Goal: Task Accomplishment & Management: Use online tool/utility

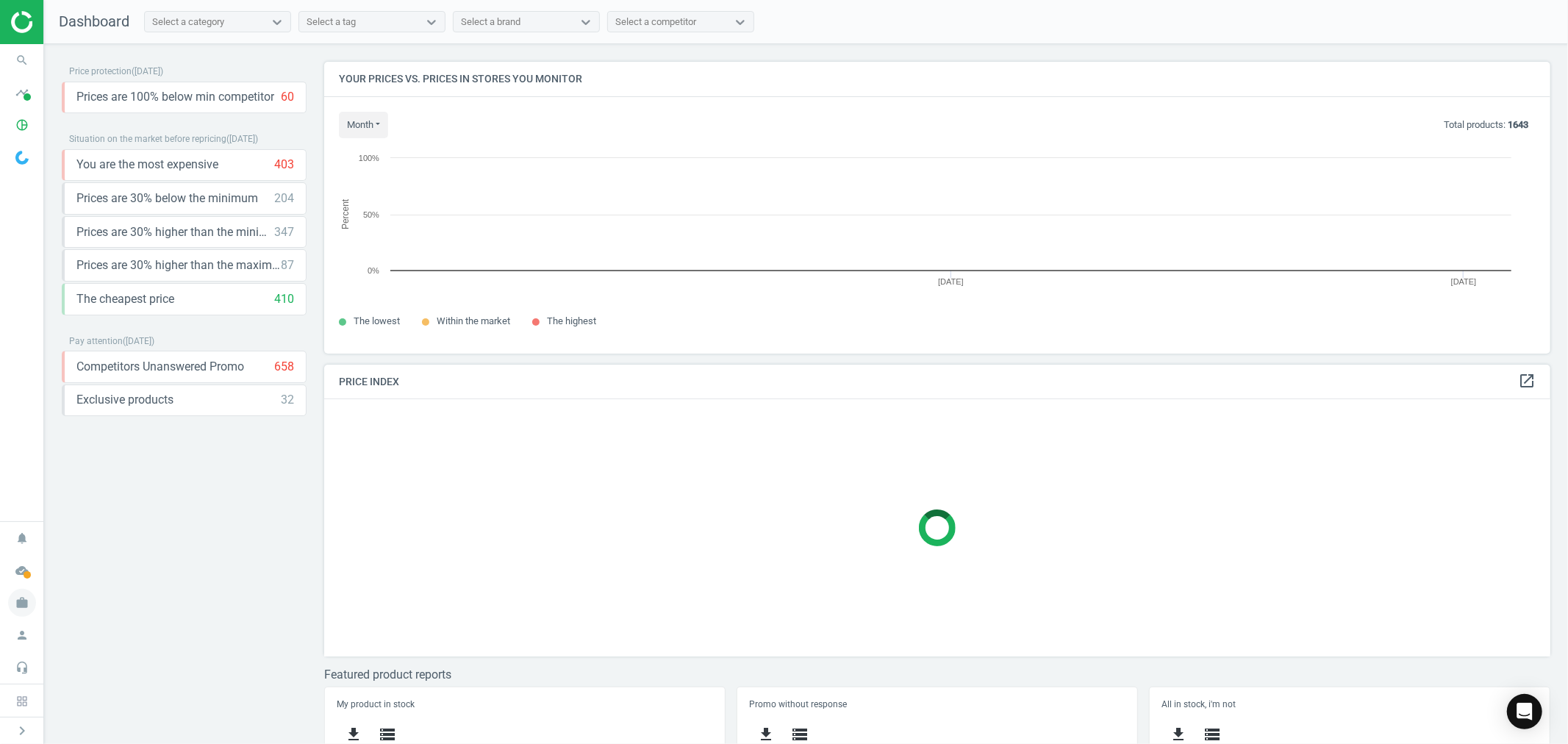
scroll to position [8, 8]
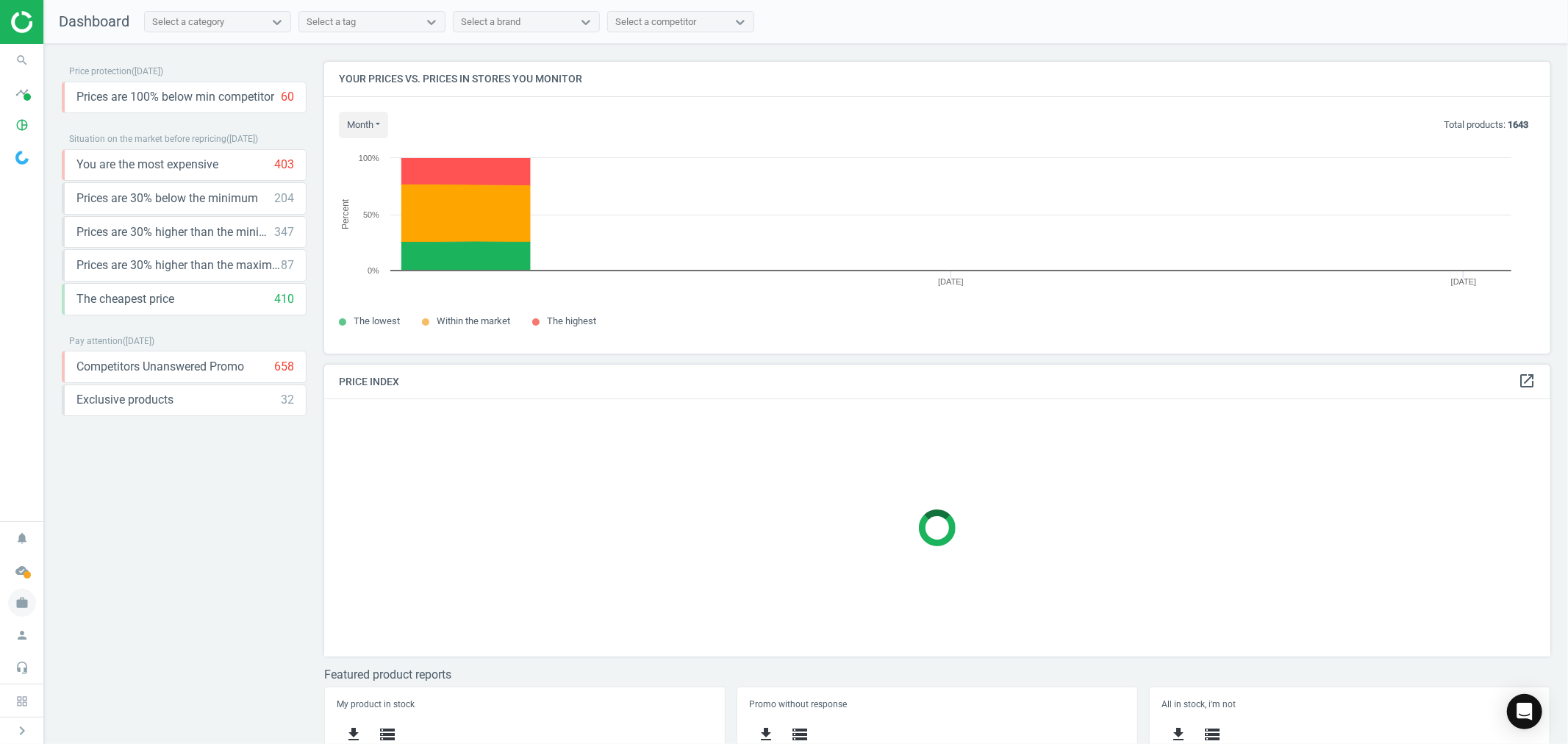
click at [18, 597] on icon "work" at bounding box center [22, 602] width 28 height 28
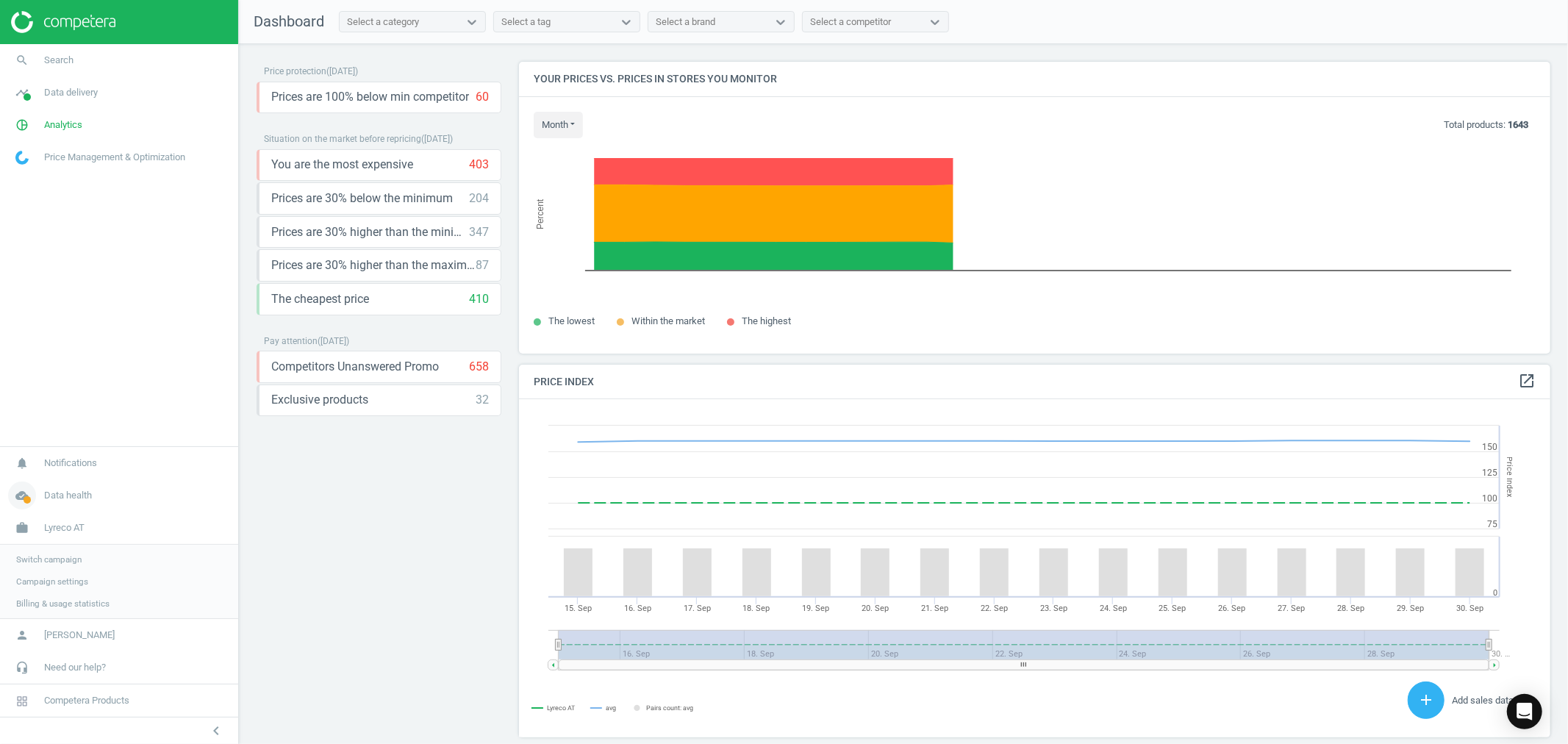
scroll to position [8, 8]
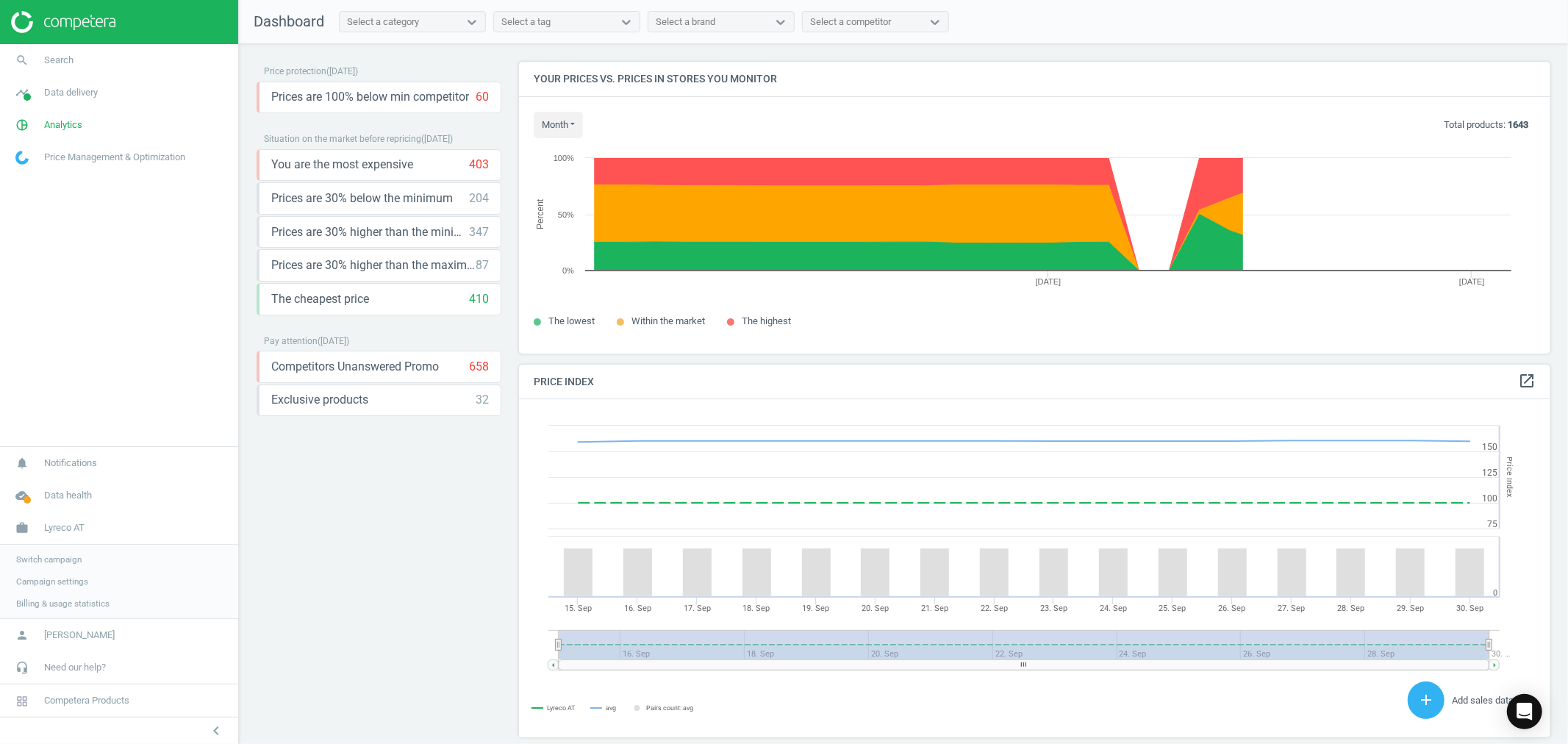
click at [67, 566] on link "Switch campaign" at bounding box center [119, 559] width 238 height 22
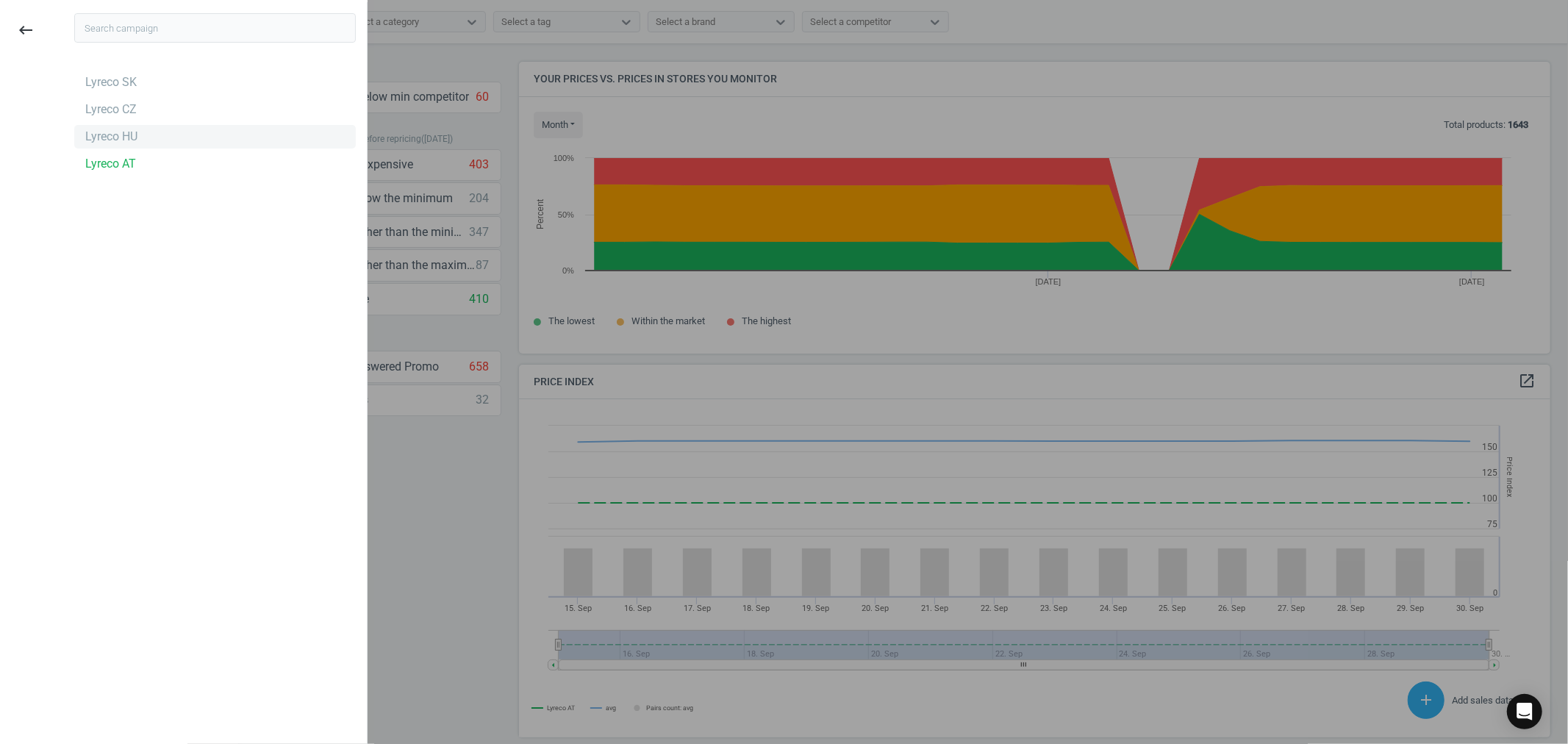
click at [136, 135] on div "Lyreco HU" at bounding box center [215, 136] width 281 height 24
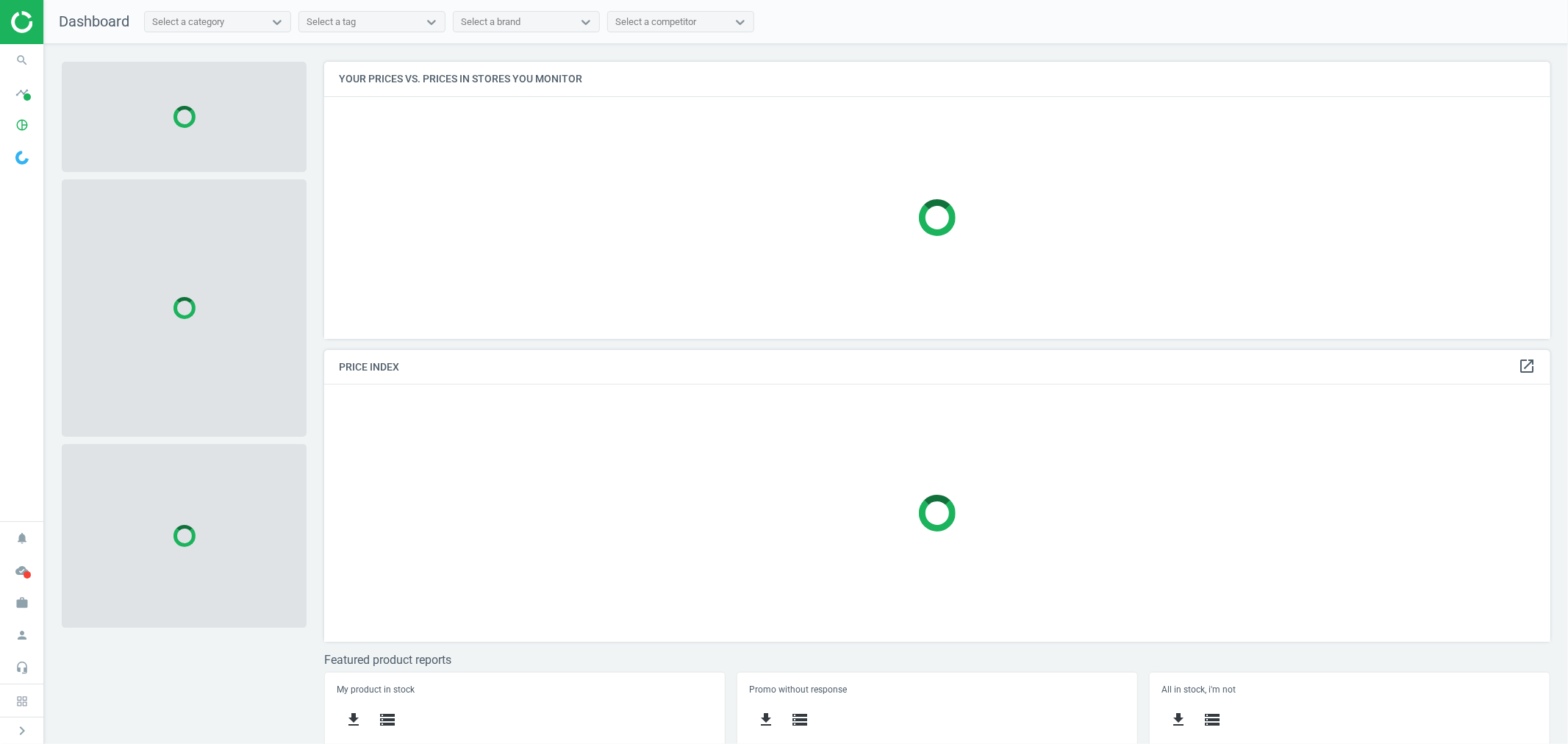
scroll to position [302, 1239]
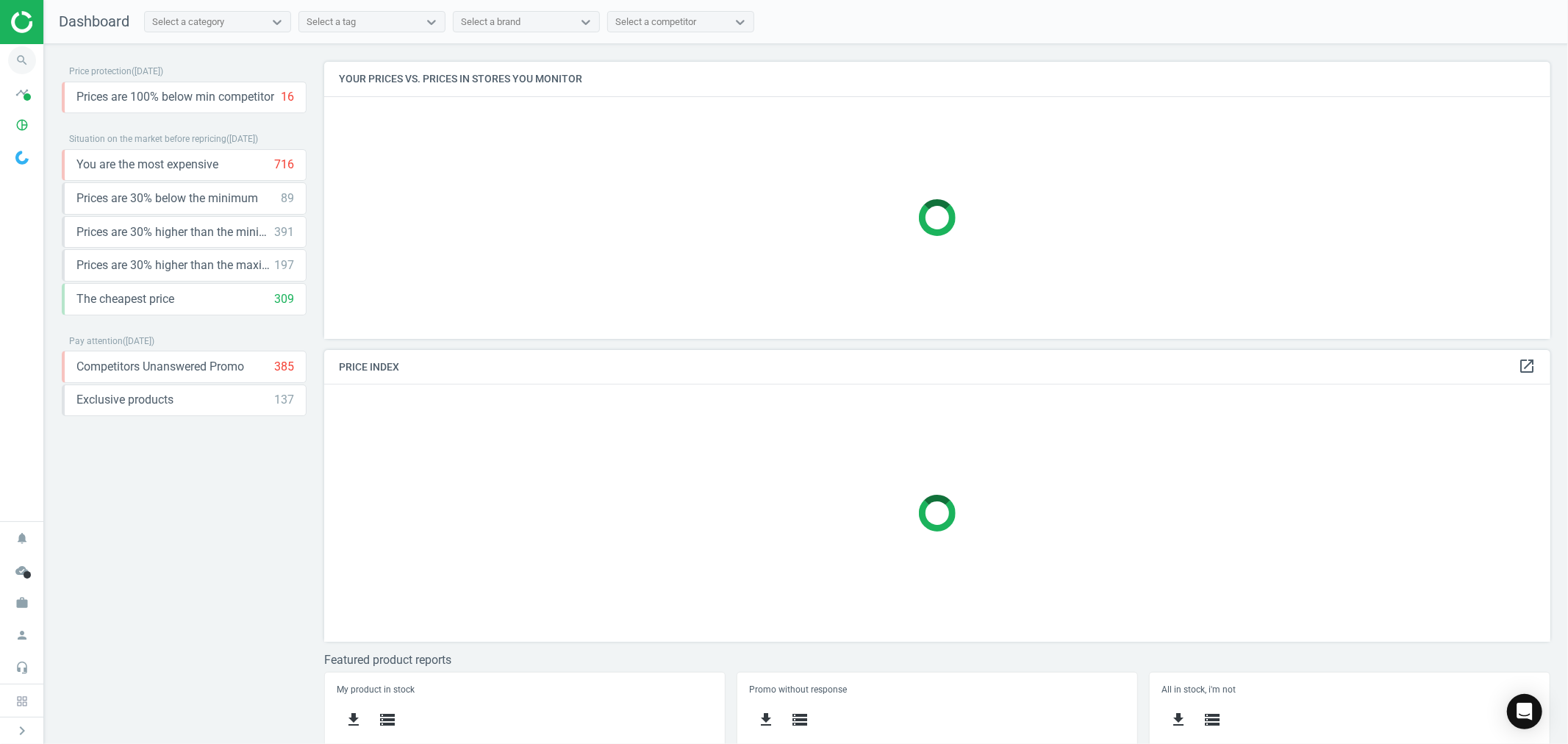
click at [26, 57] on icon "search" at bounding box center [22, 60] width 28 height 28
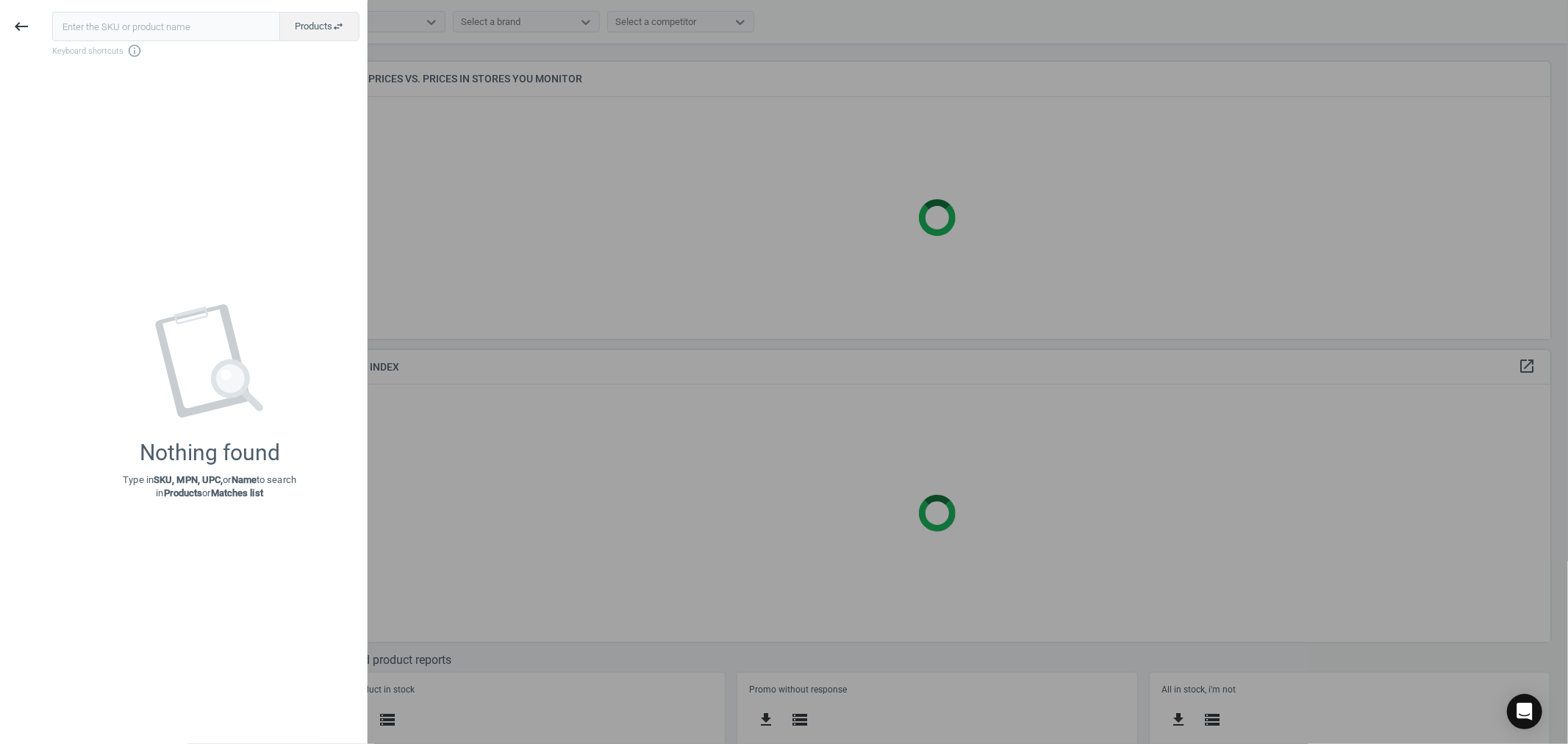
click at [167, 26] on input "text" at bounding box center [166, 26] width 227 height 29
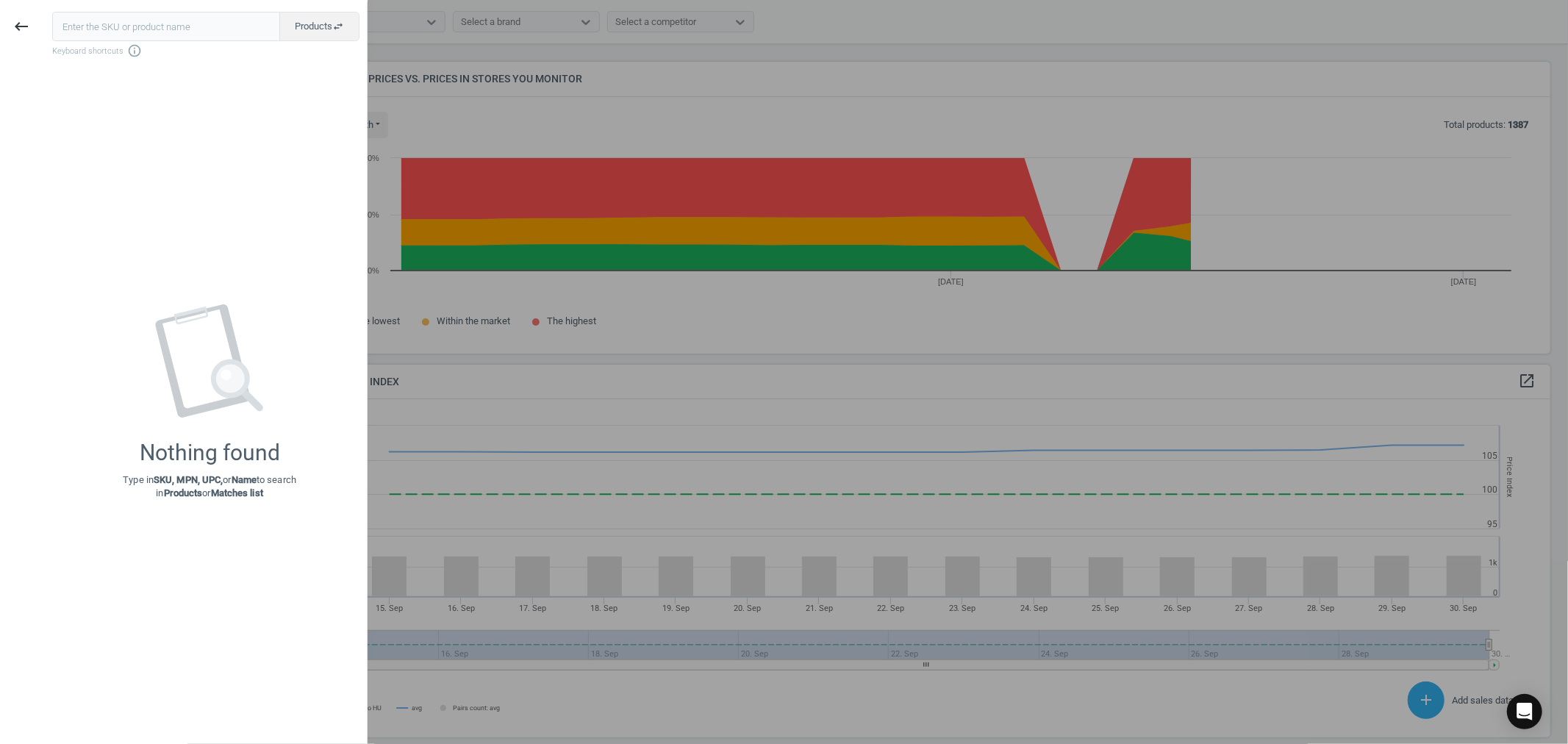
scroll to position [364, 1239]
type input "159543"
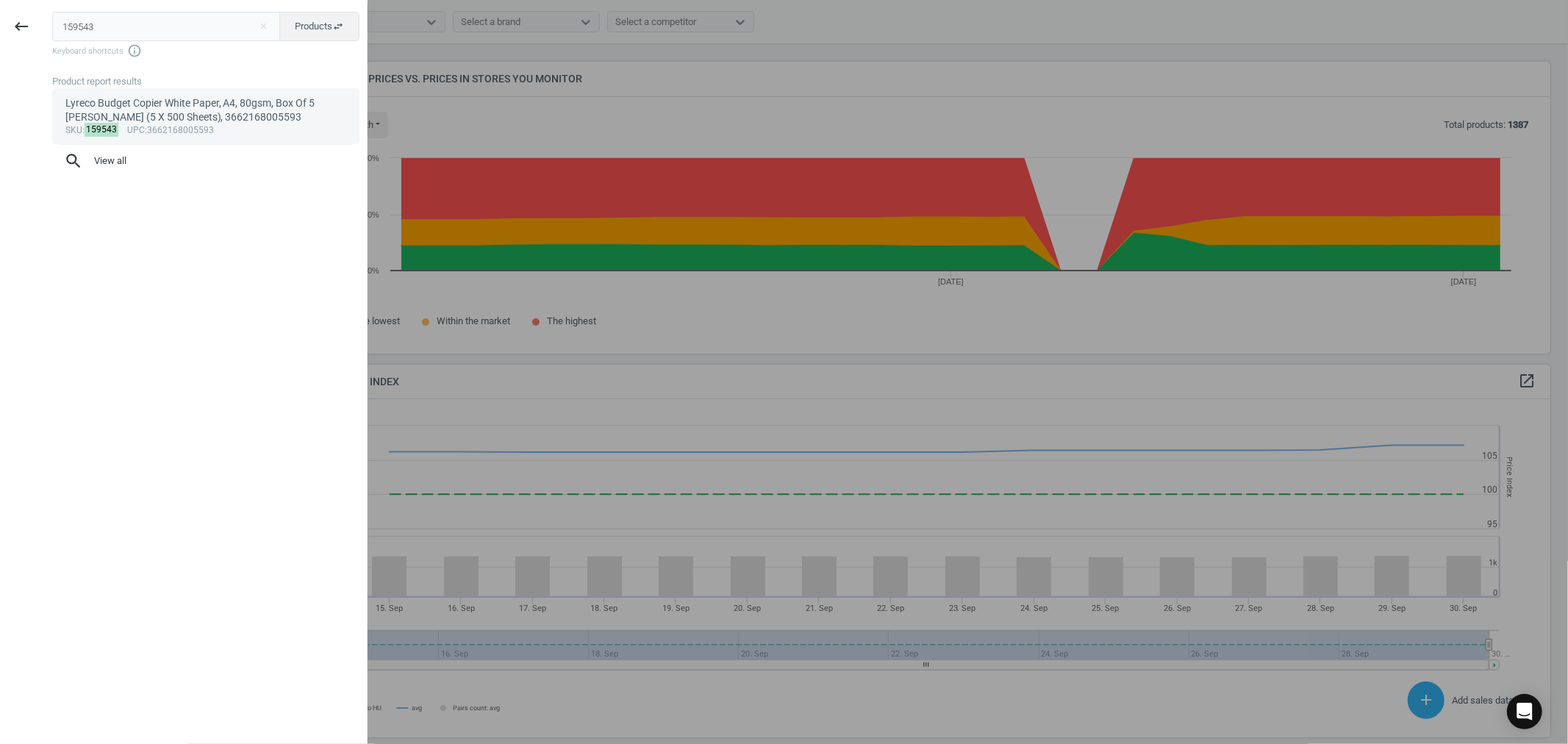
click at [149, 111] on div "Lyreco Budget Copier White Paper, A4, 80gsm, Box Of 5 [PERSON_NAME] (5 X 500 Sh…" at bounding box center [206, 110] width 281 height 29
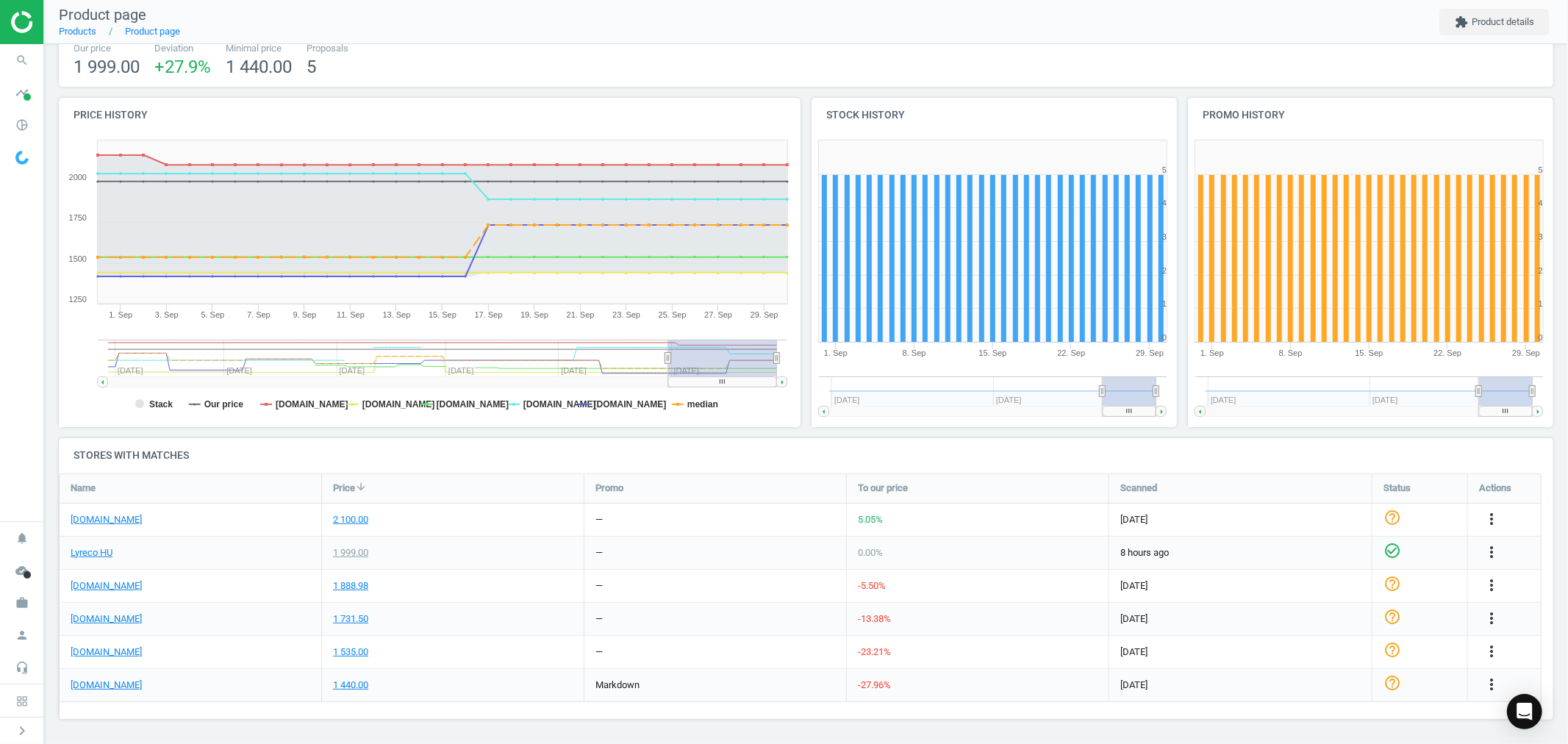
scroll to position [104, 0]
click at [1490, 615] on icon "more_vert" at bounding box center [1491, 617] width 18 height 18
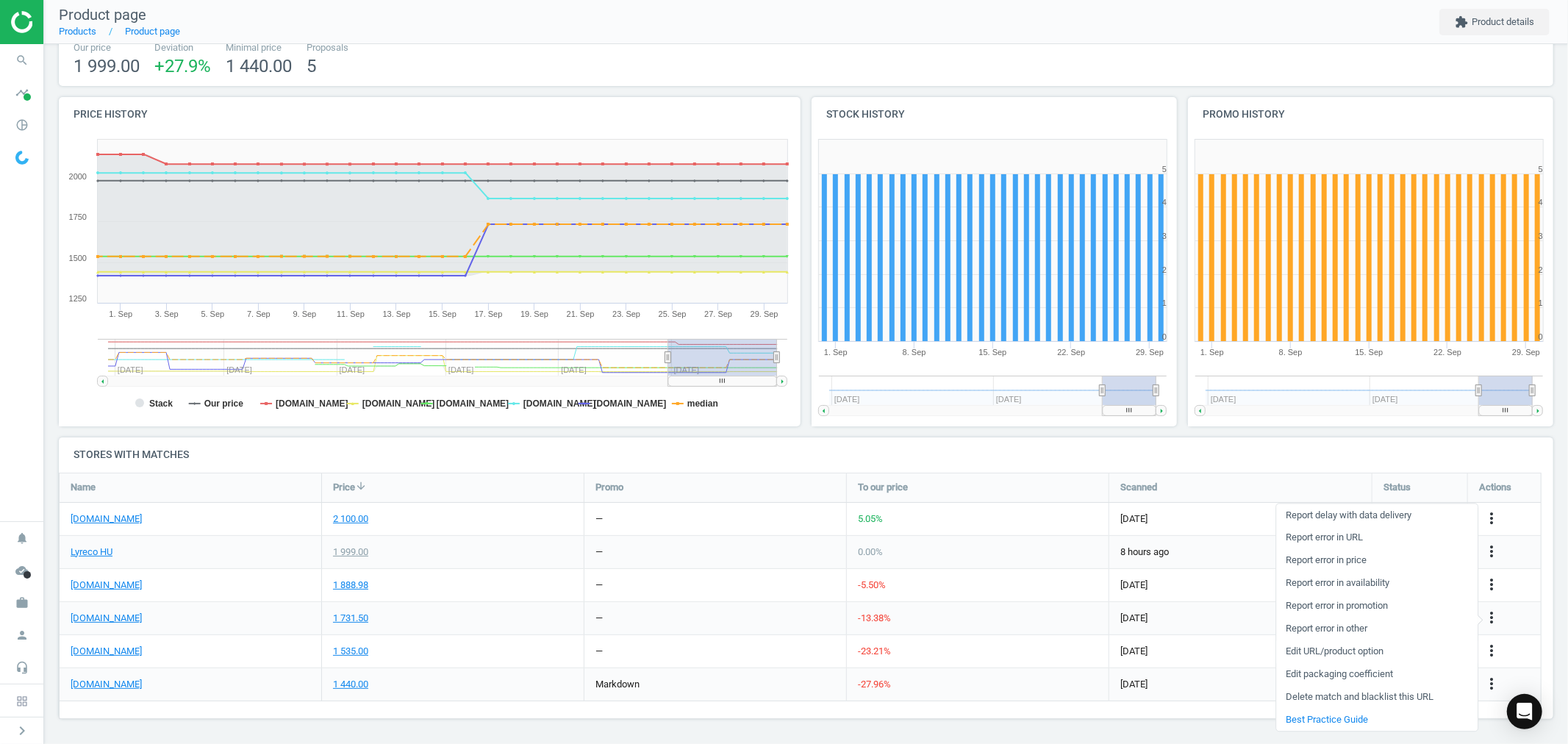
click at [1318, 651] on link "Edit URL/product option" at bounding box center [1377, 651] width 201 height 23
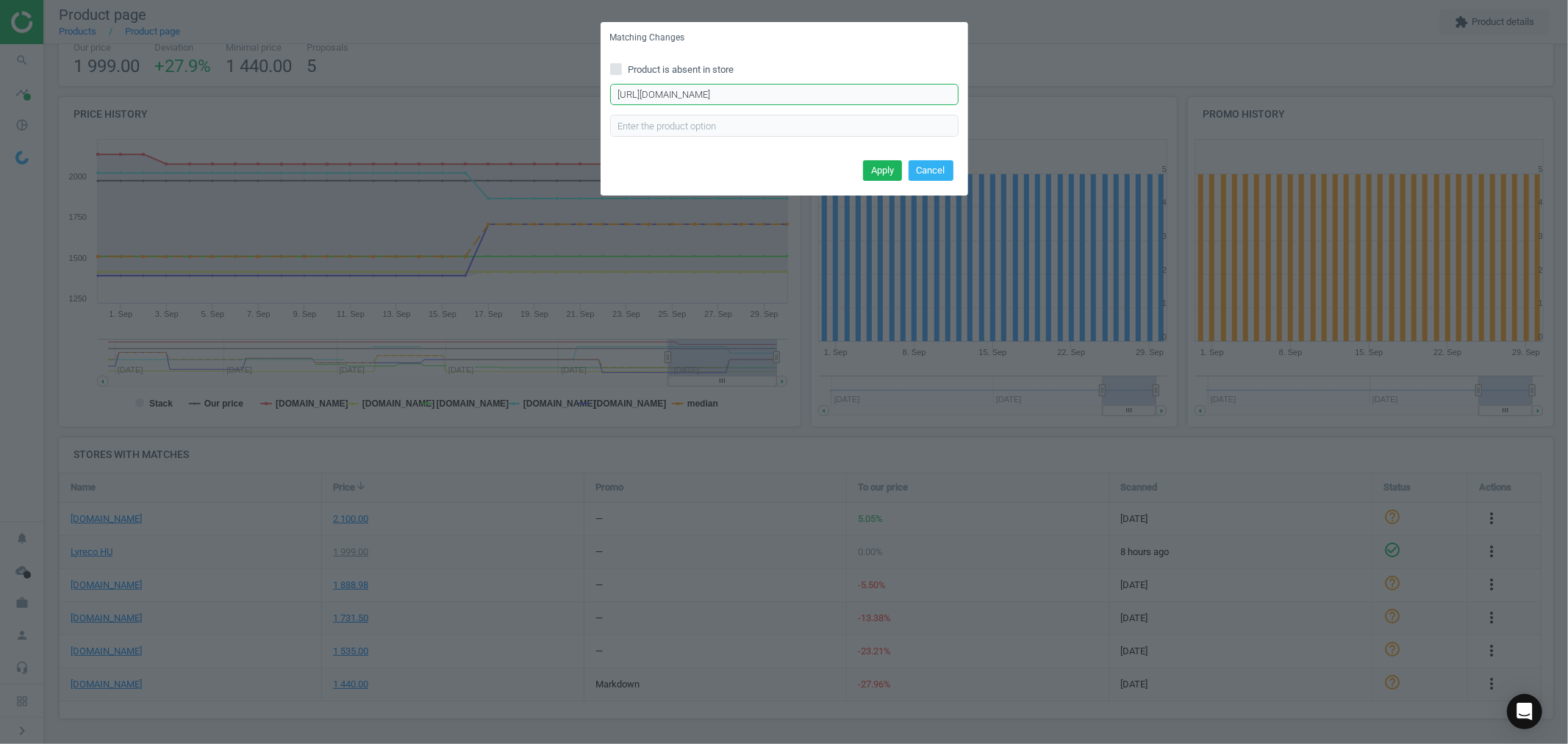
click at [766, 95] on input "[URL][DOMAIN_NAME]" at bounding box center [784, 94] width 349 height 22
click at [928, 171] on button "Cancel" at bounding box center [930, 170] width 45 height 20
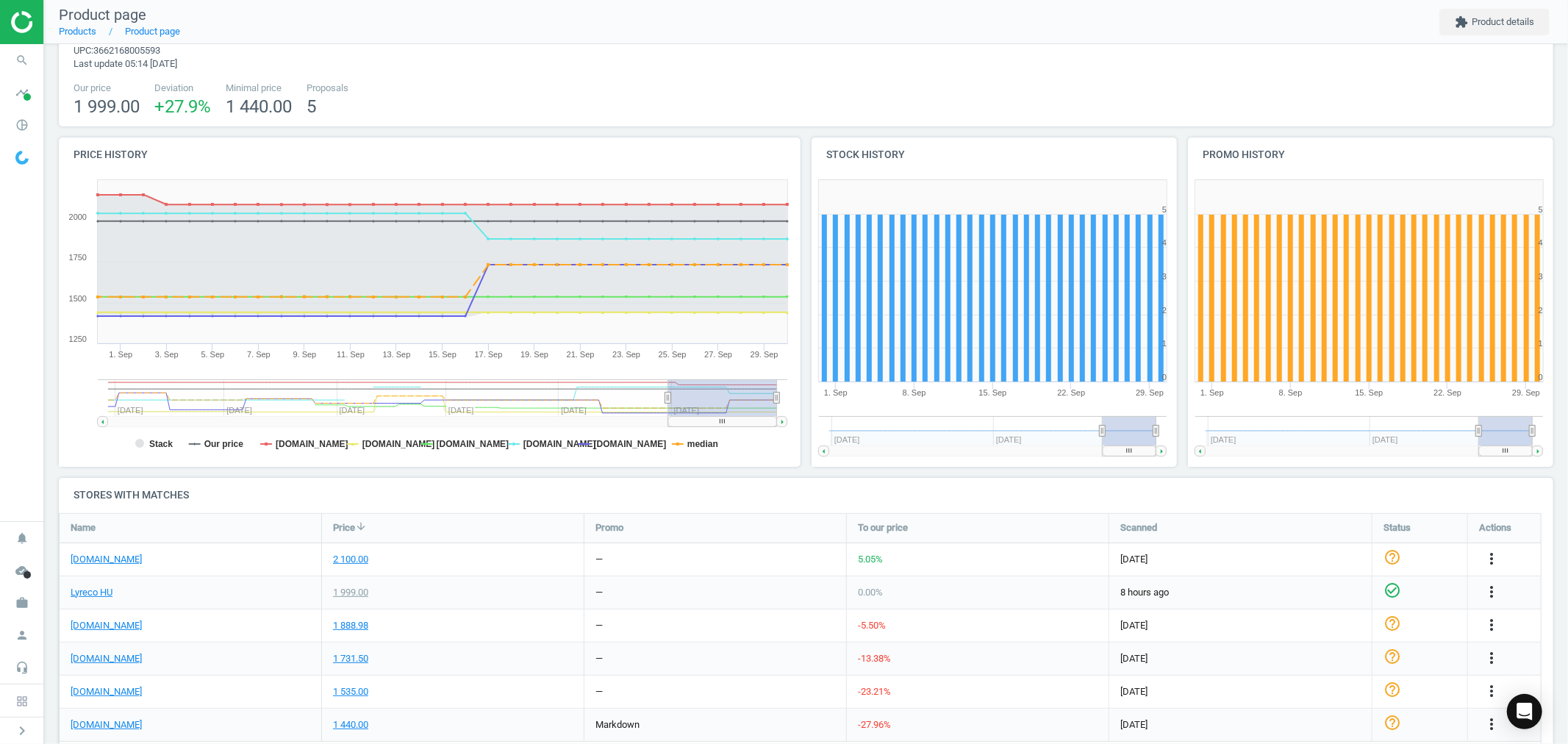
scroll to position [0, 0]
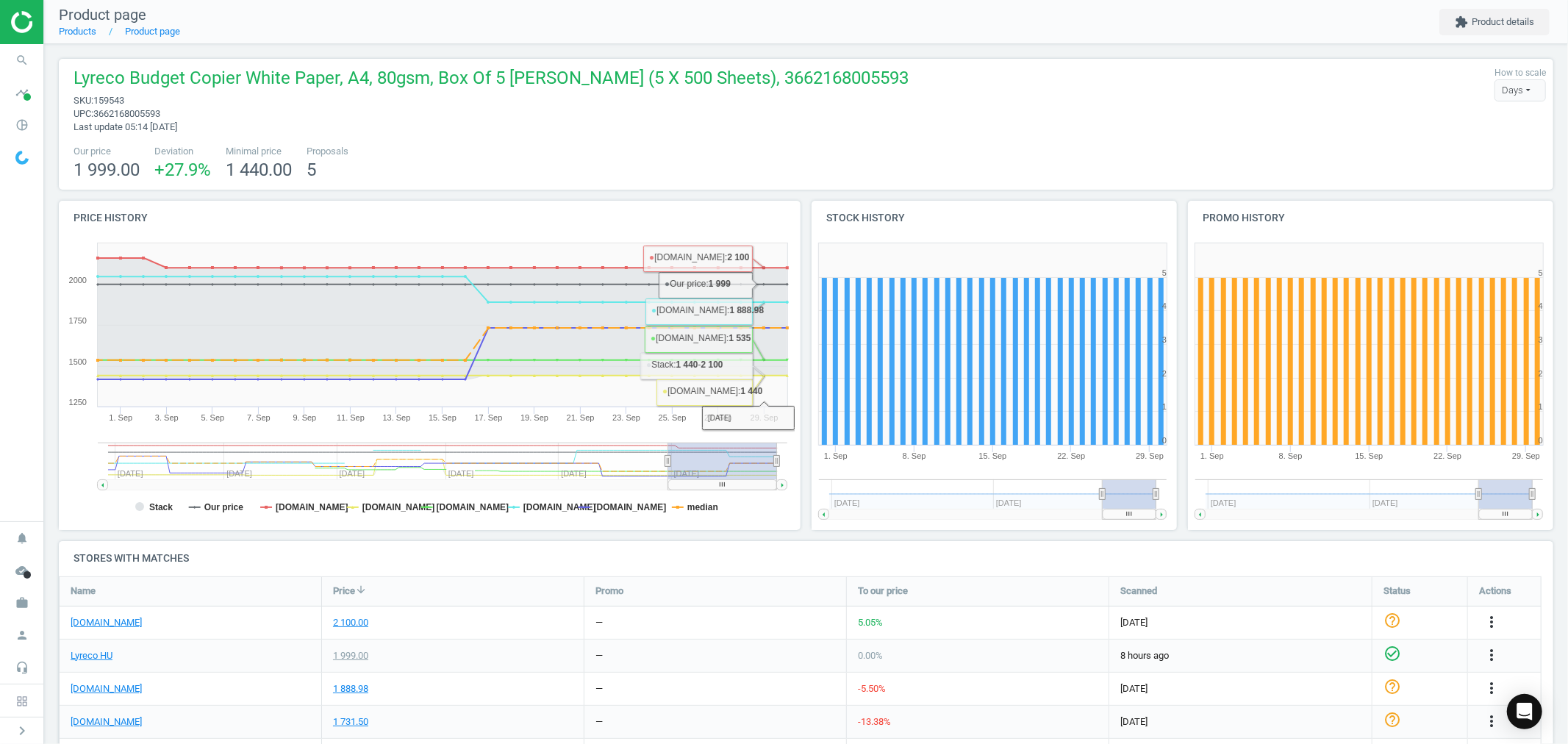
click at [38, 22] on div at bounding box center [21, 22] width 43 height 44
click at [22, 22] on img at bounding box center [63, 22] width 104 height 22
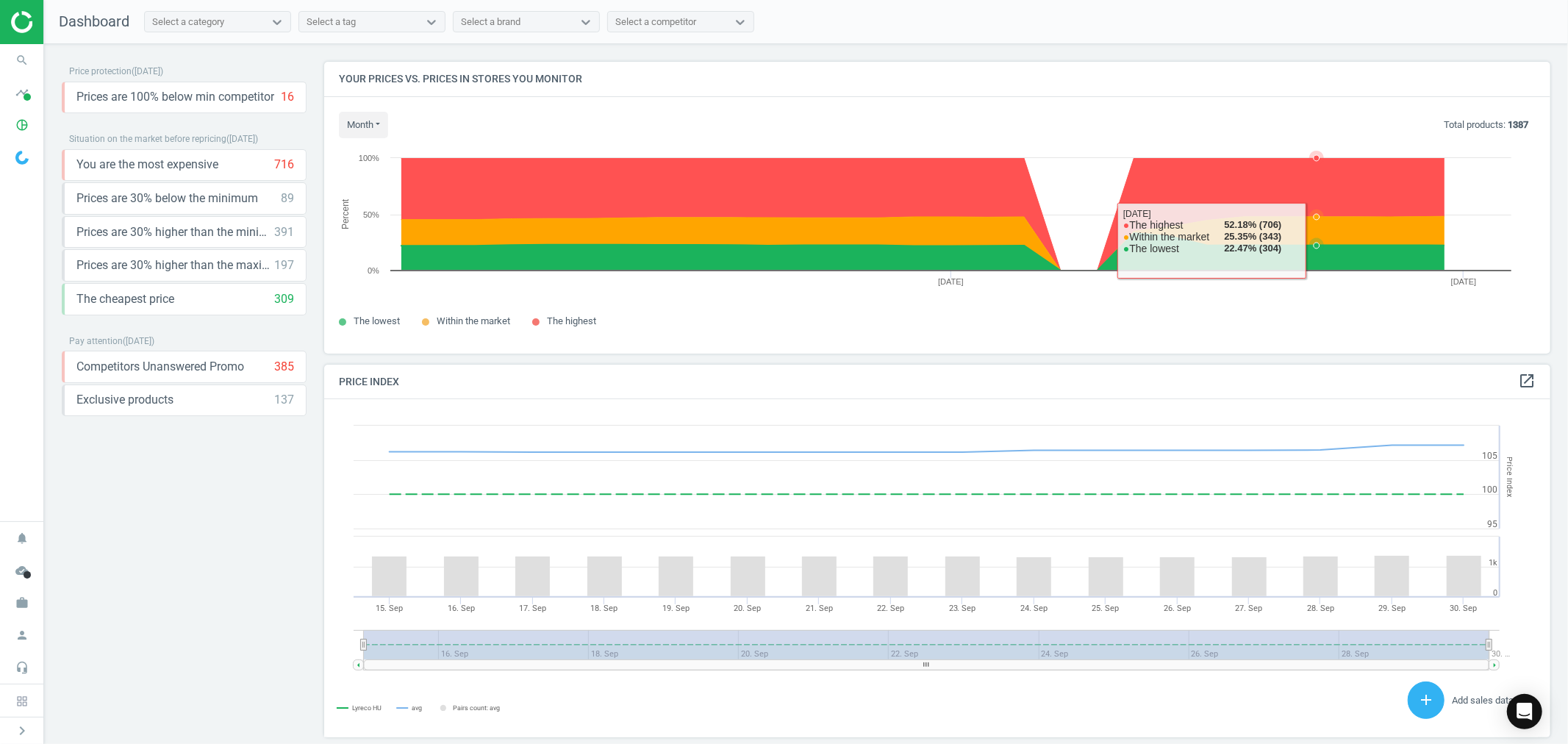
scroll to position [364, 1239]
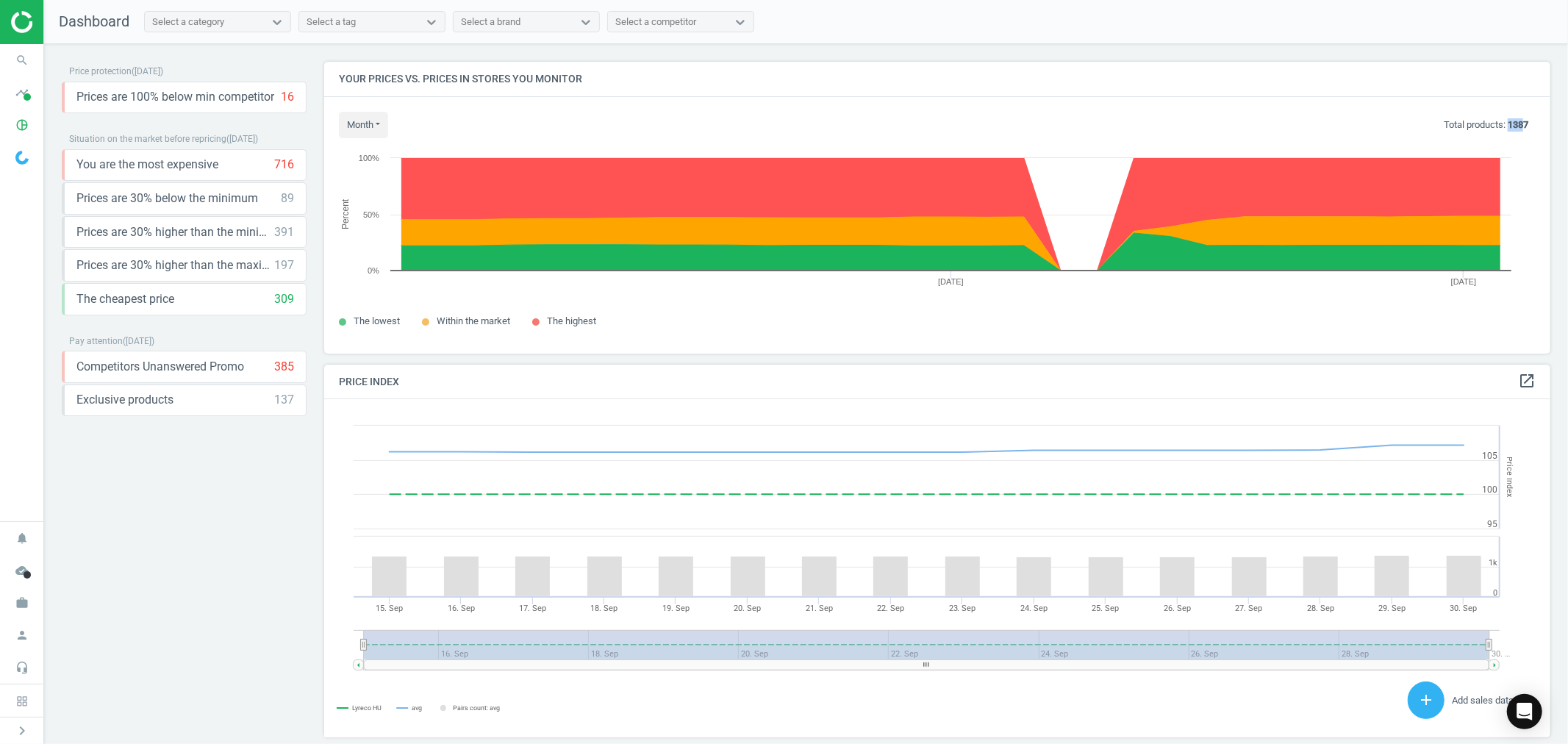
drag, startPoint x: 1513, startPoint y: 125, endPoint x: 1495, endPoint y: 126, distance: 18.0
click at [1508, 126] on b "1387" at bounding box center [1518, 124] width 20 height 11
click at [1522, 130] on div "month Today Last 30 days Total products: 1387" at bounding box center [937, 125] width 1196 height 26
